Goal: Task Accomplishment & Management: Manage account settings

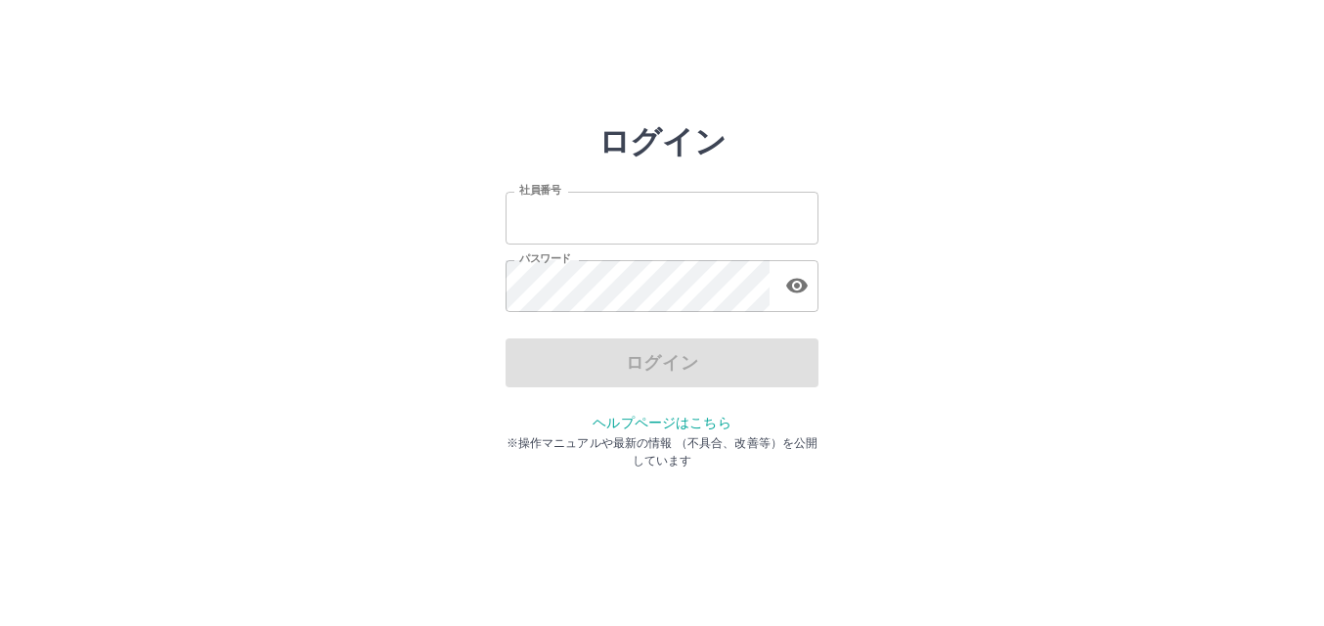
type input "*******"
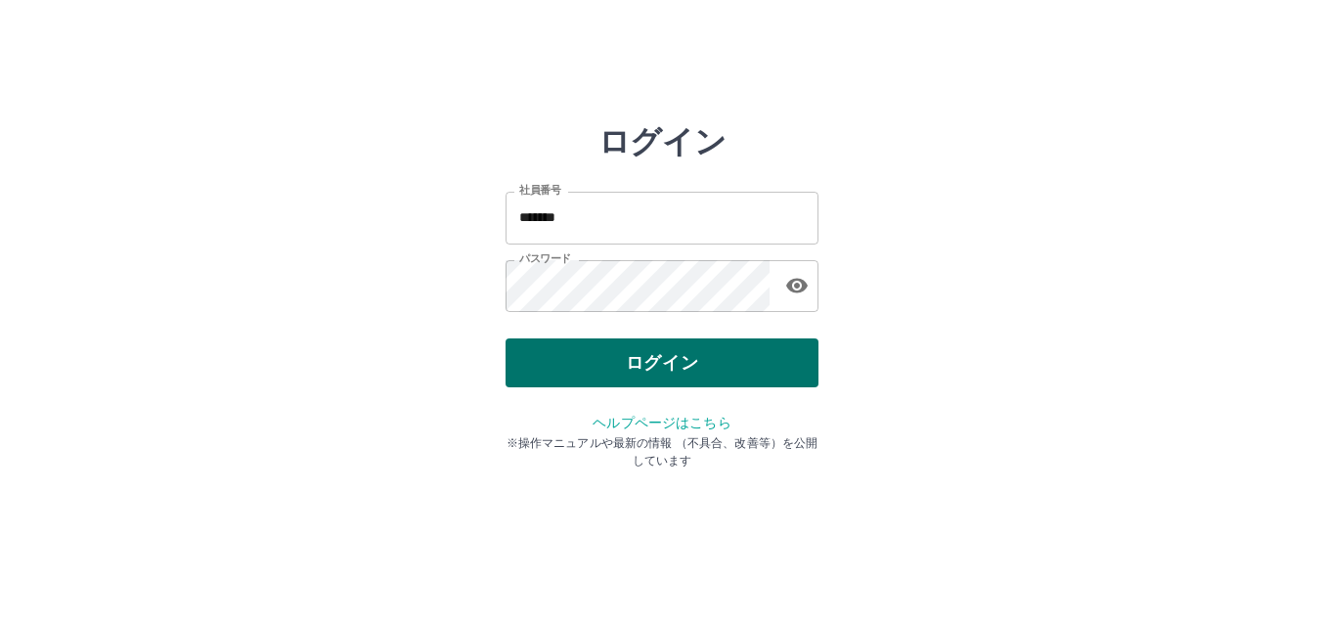
click at [681, 366] on div "ログイン" at bounding box center [662, 362] width 313 height 49
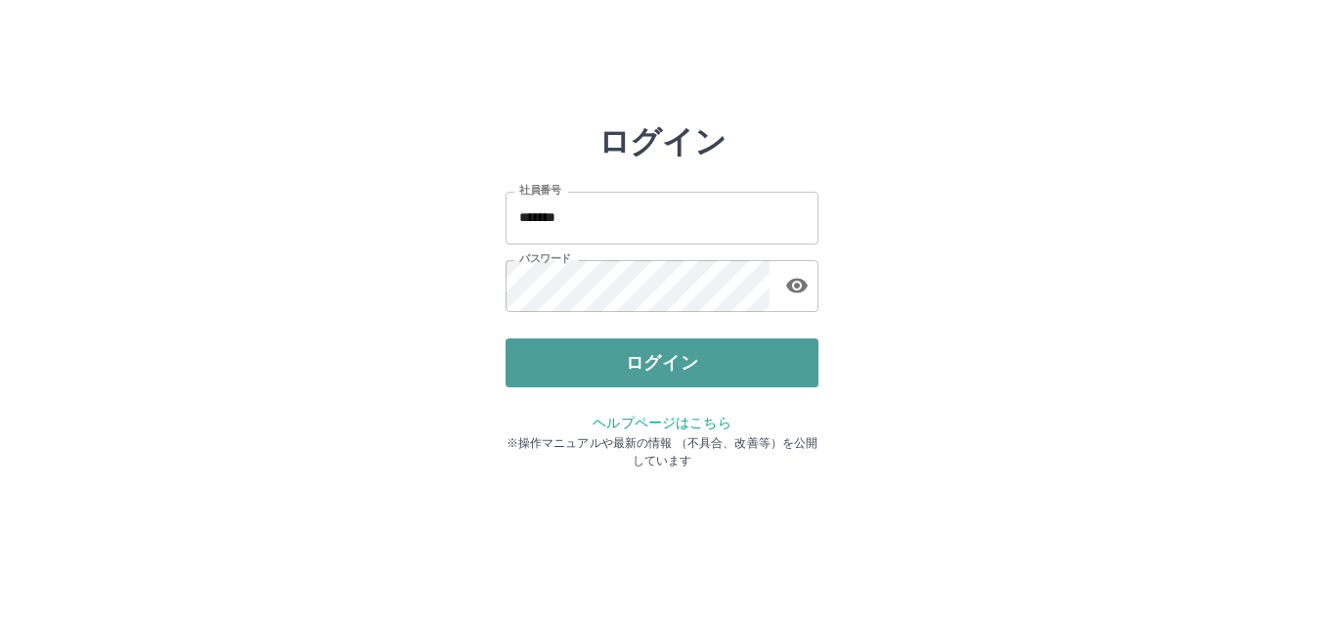
click at [665, 364] on button "ログイン" at bounding box center [662, 362] width 313 height 49
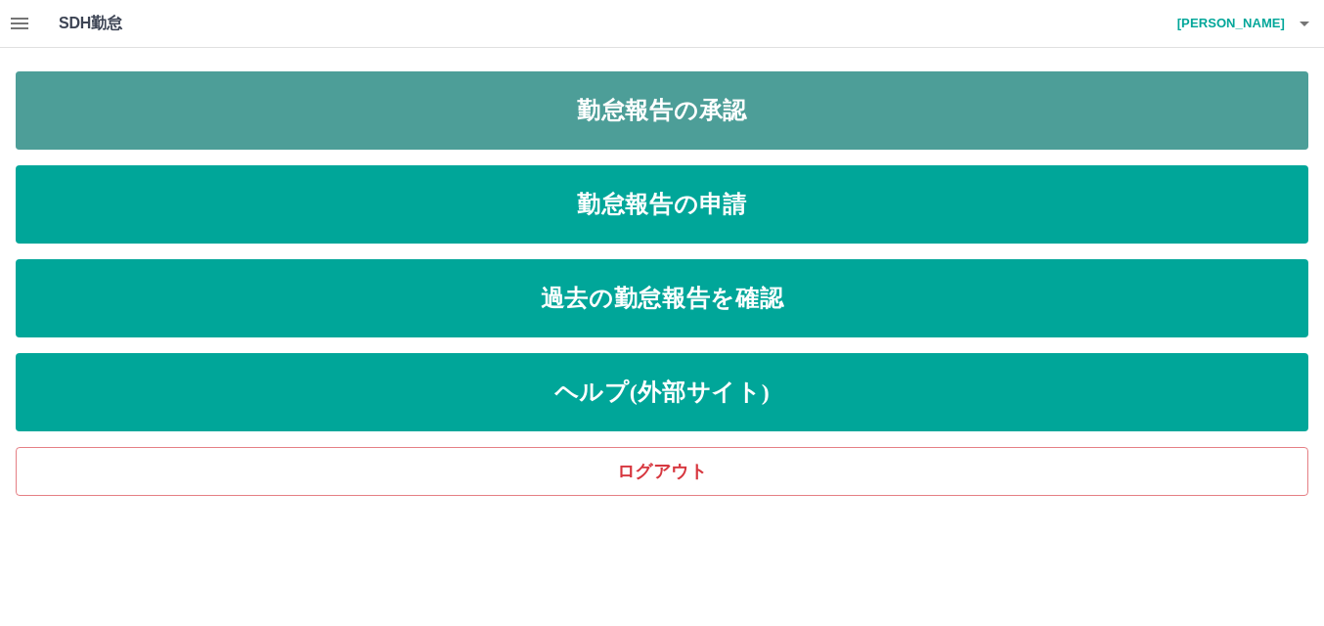
click at [662, 97] on link "勤怠報告の承認" at bounding box center [662, 110] width 1293 height 78
